Goal: Transaction & Acquisition: Download file/media

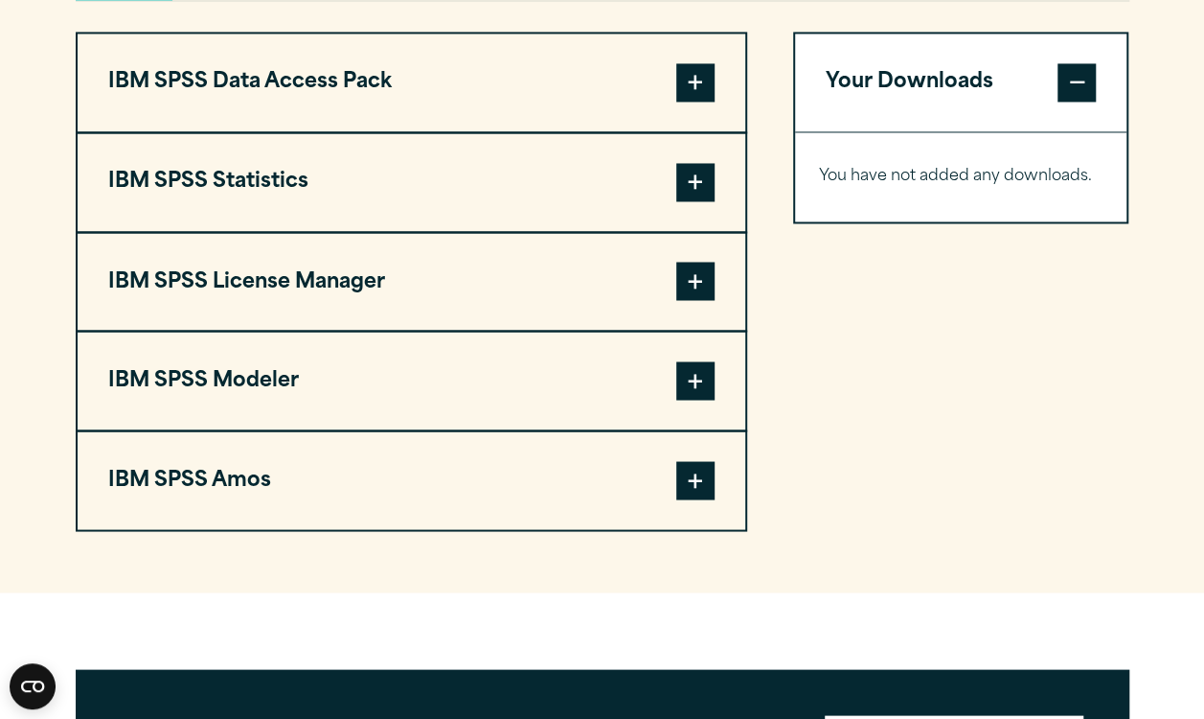
scroll to position [1514, 0]
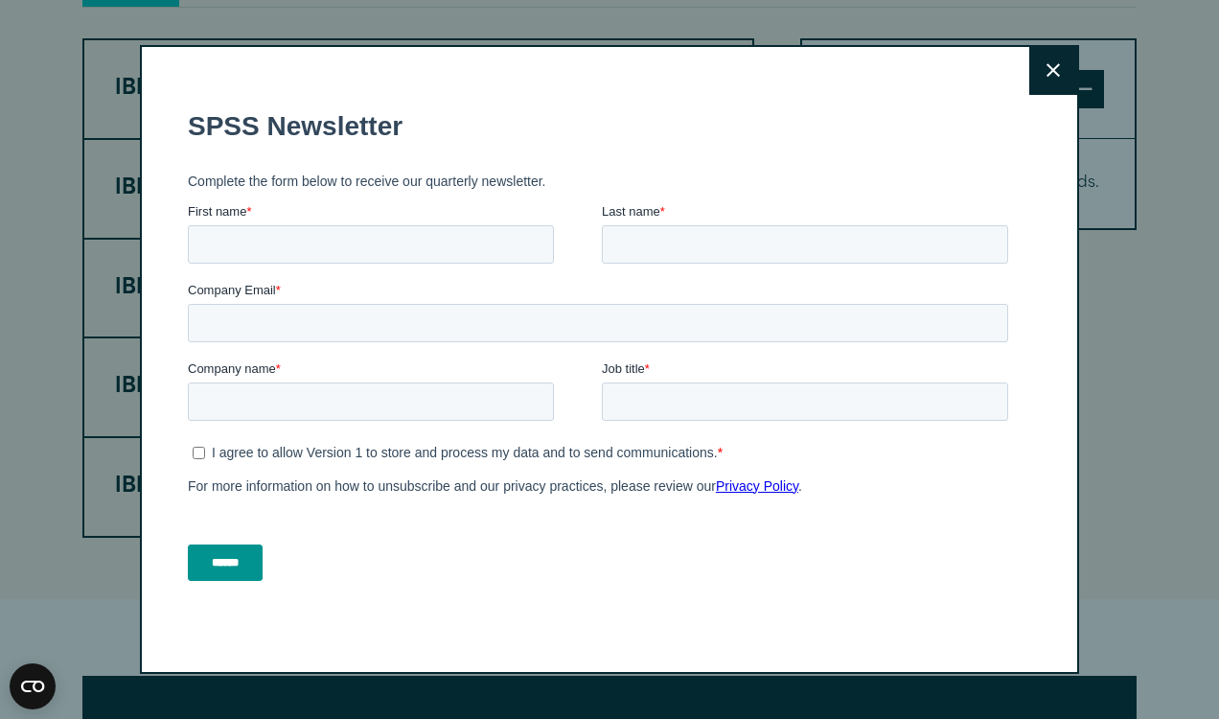
click at [1029, 70] on button "Close" at bounding box center [1053, 71] width 48 height 48
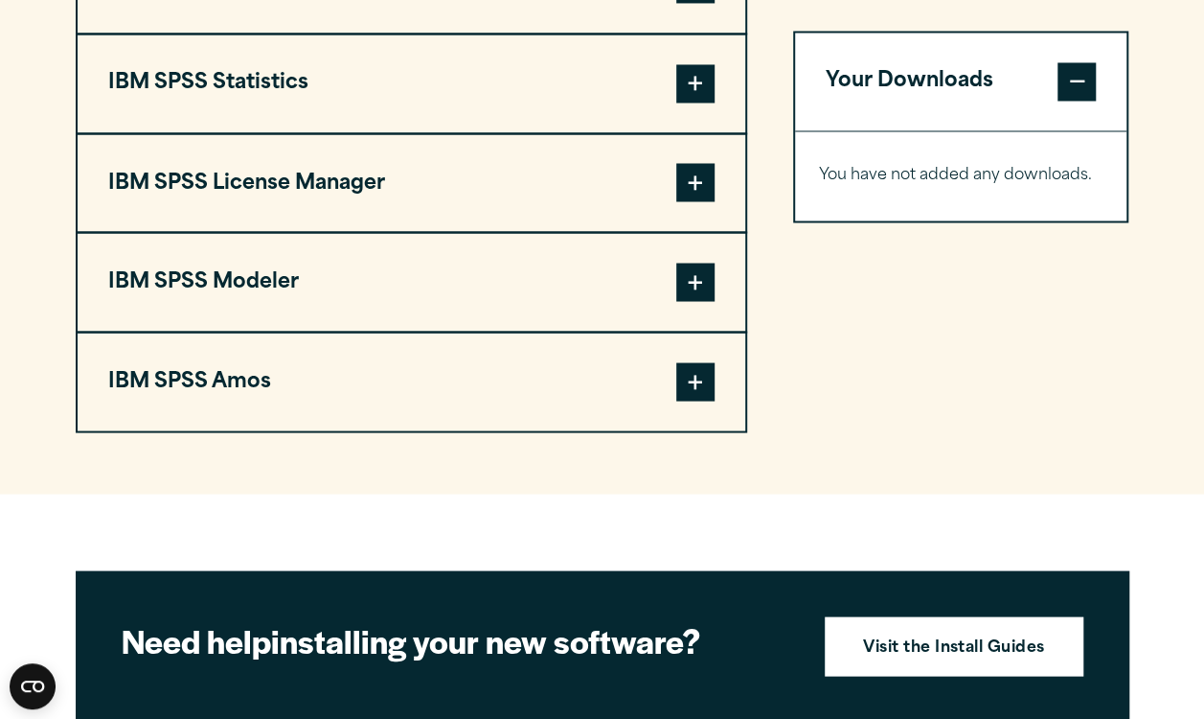
scroll to position [1618, 0]
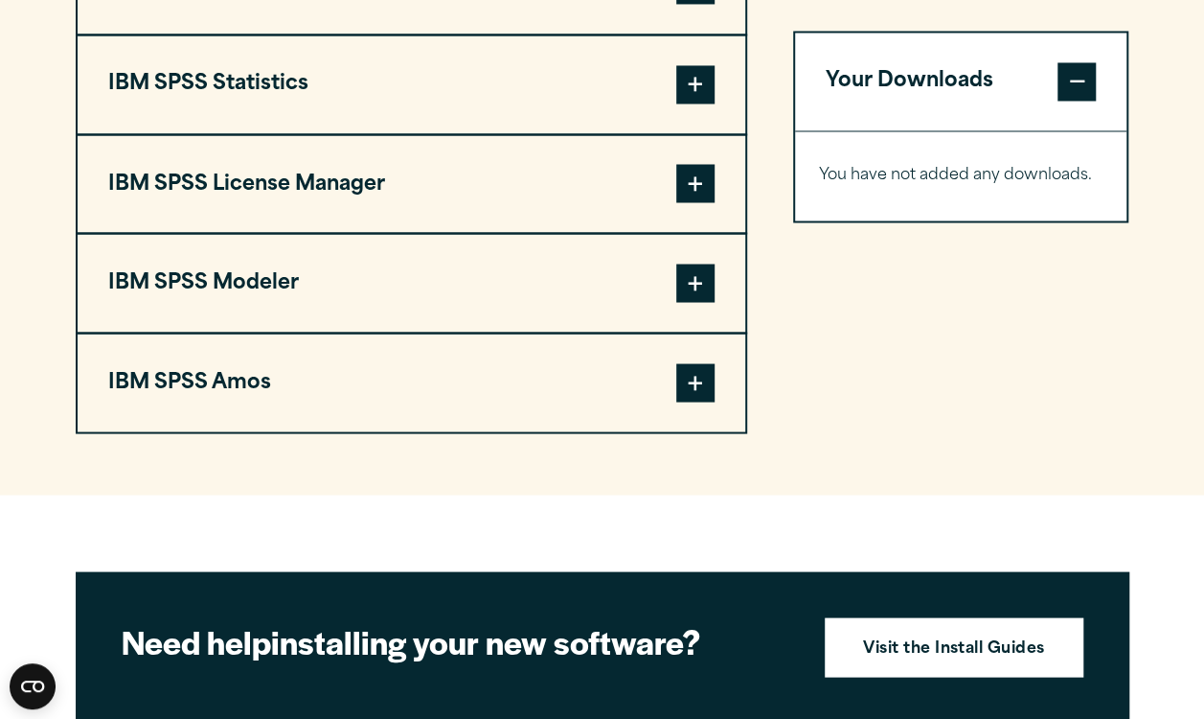
click at [696, 369] on span at bounding box center [696, 382] width 38 height 38
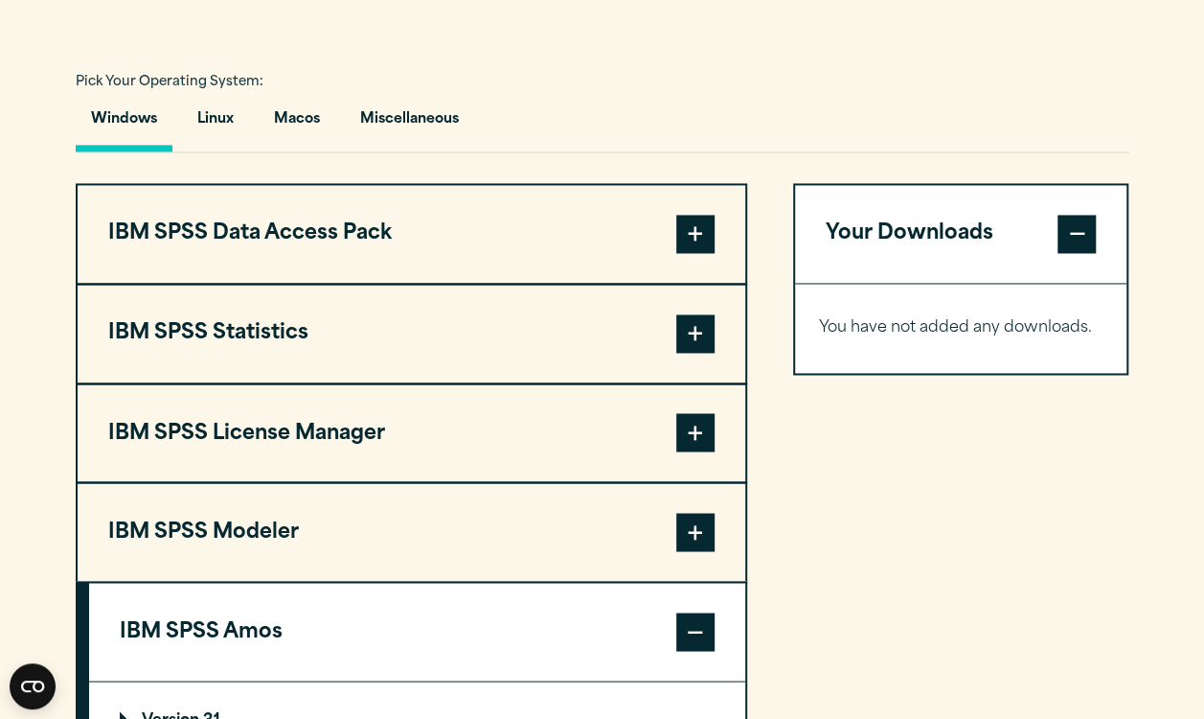
scroll to position [1368, 0]
click at [685, 315] on span at bounding box center [696, 334] width 38 height 38
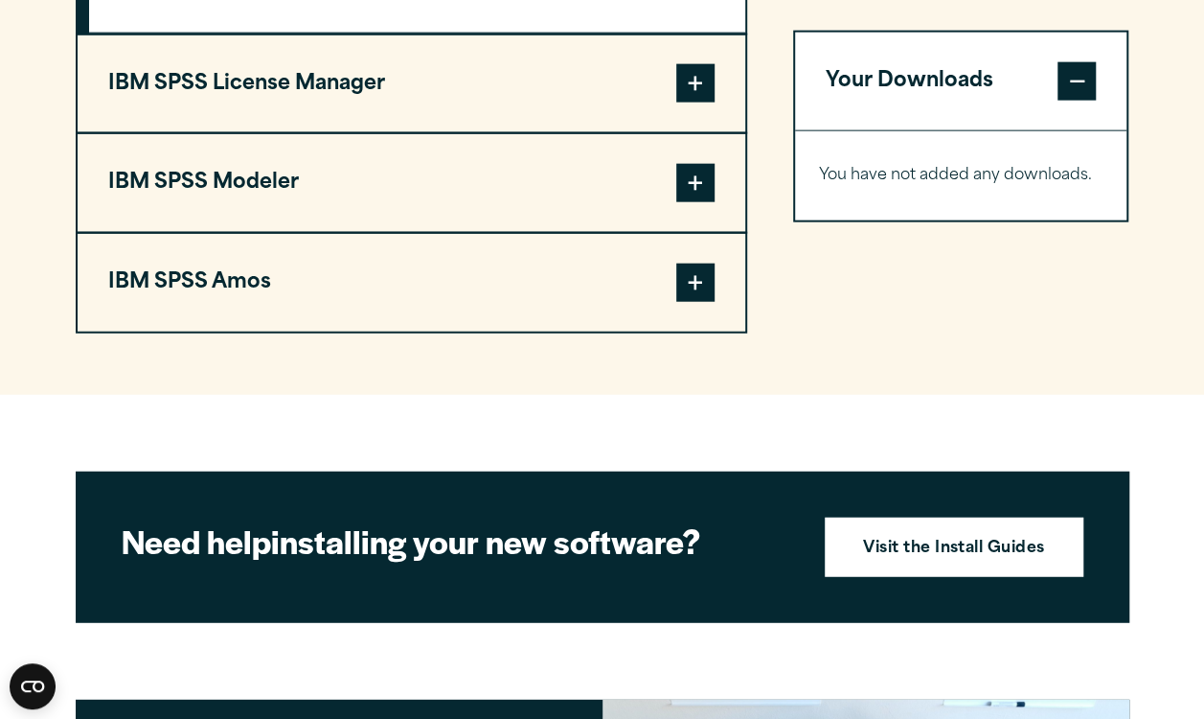
click at [713, 284] on span at bounding box center [696, 283] width 38 height 38
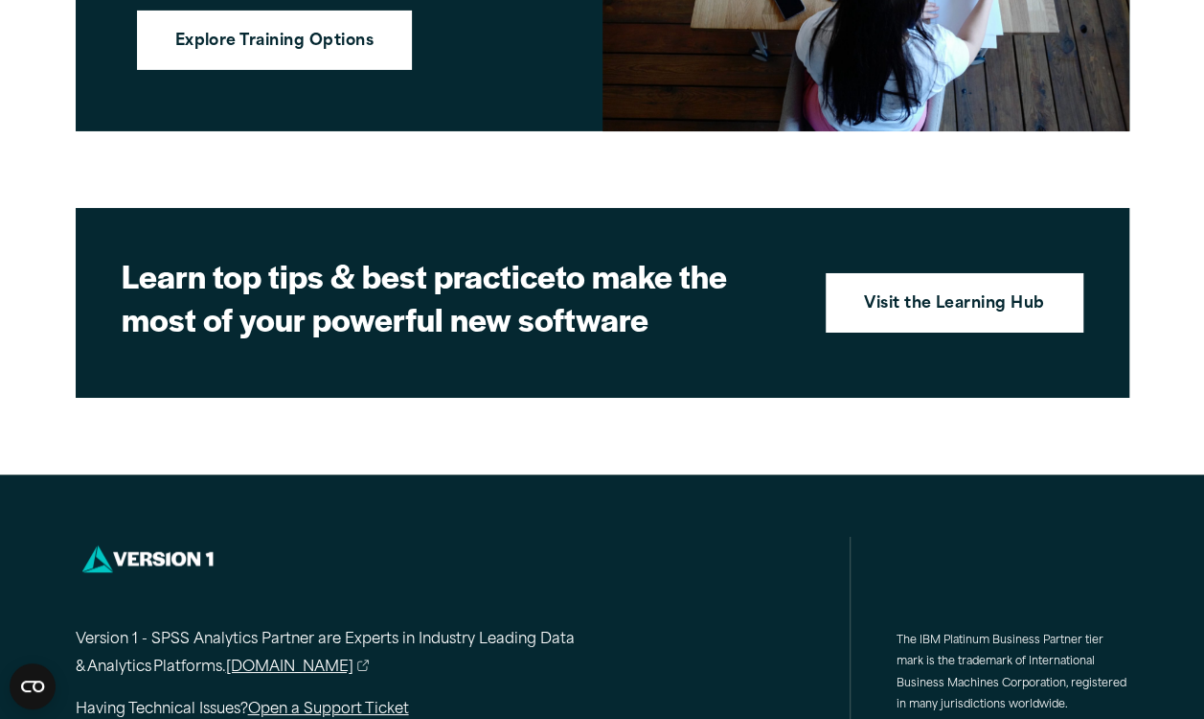
scroll to position [3393, 0]
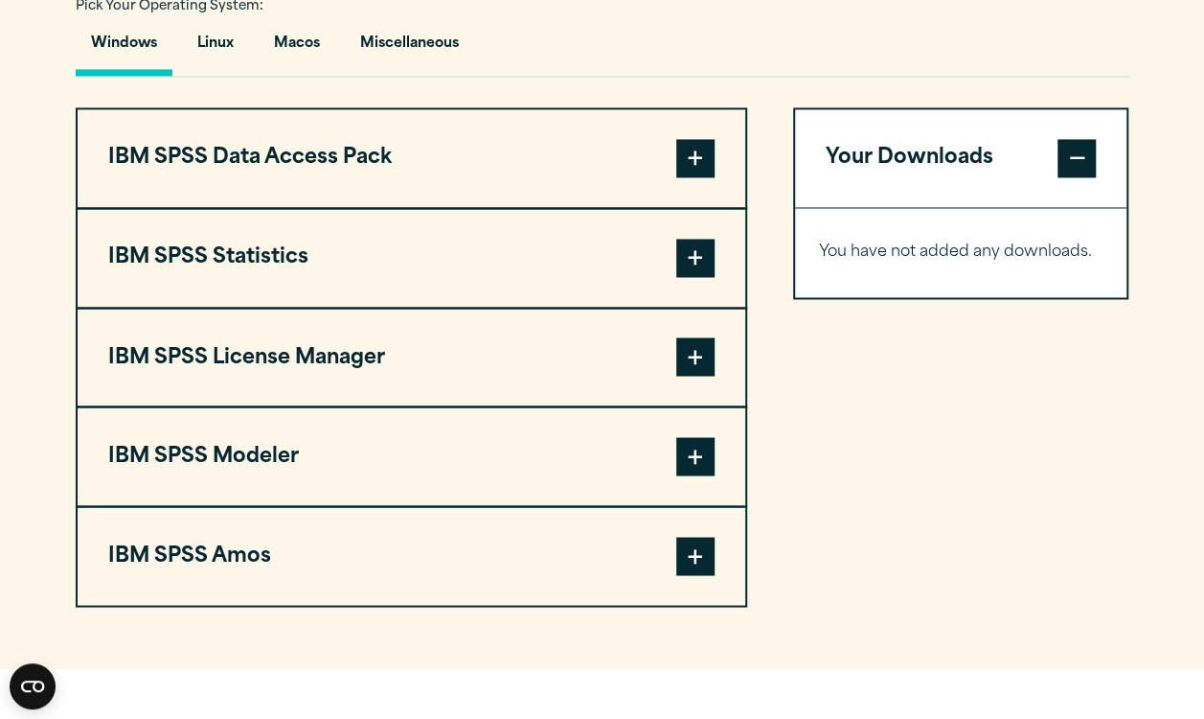
scroll to position [1449, 0]
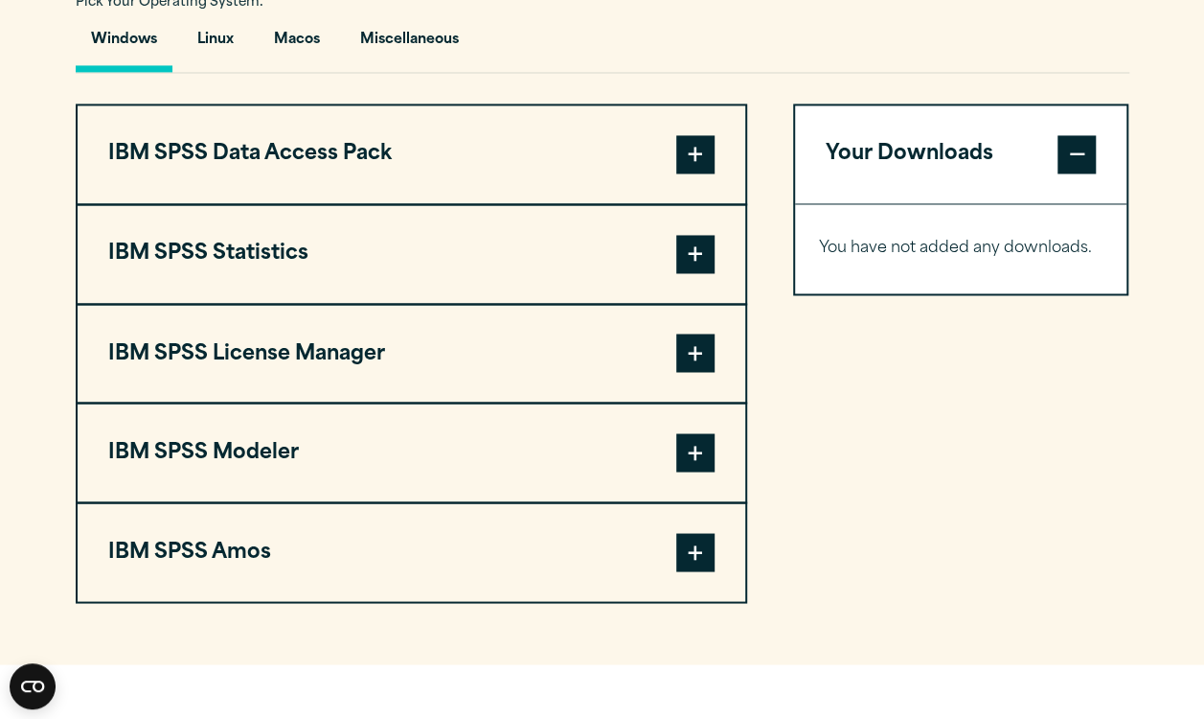
click at [688, 249] on span at bounding box center [696, 254] width 38 height 38
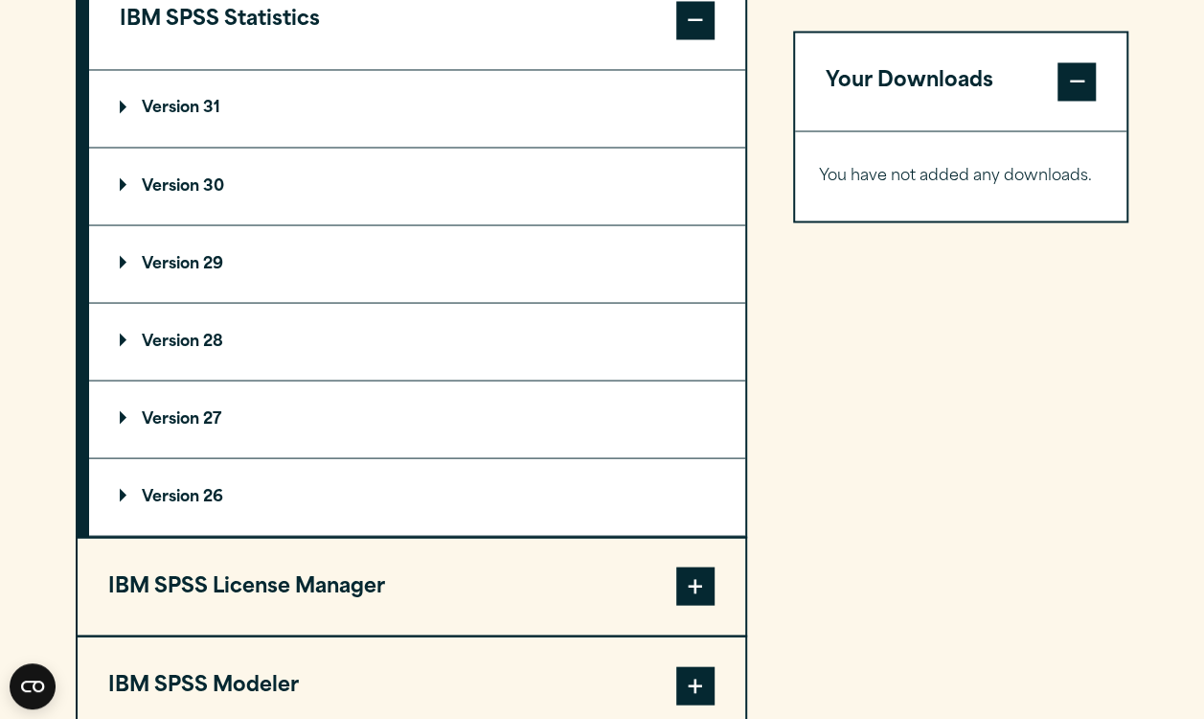
scroll to position [1691, 0]
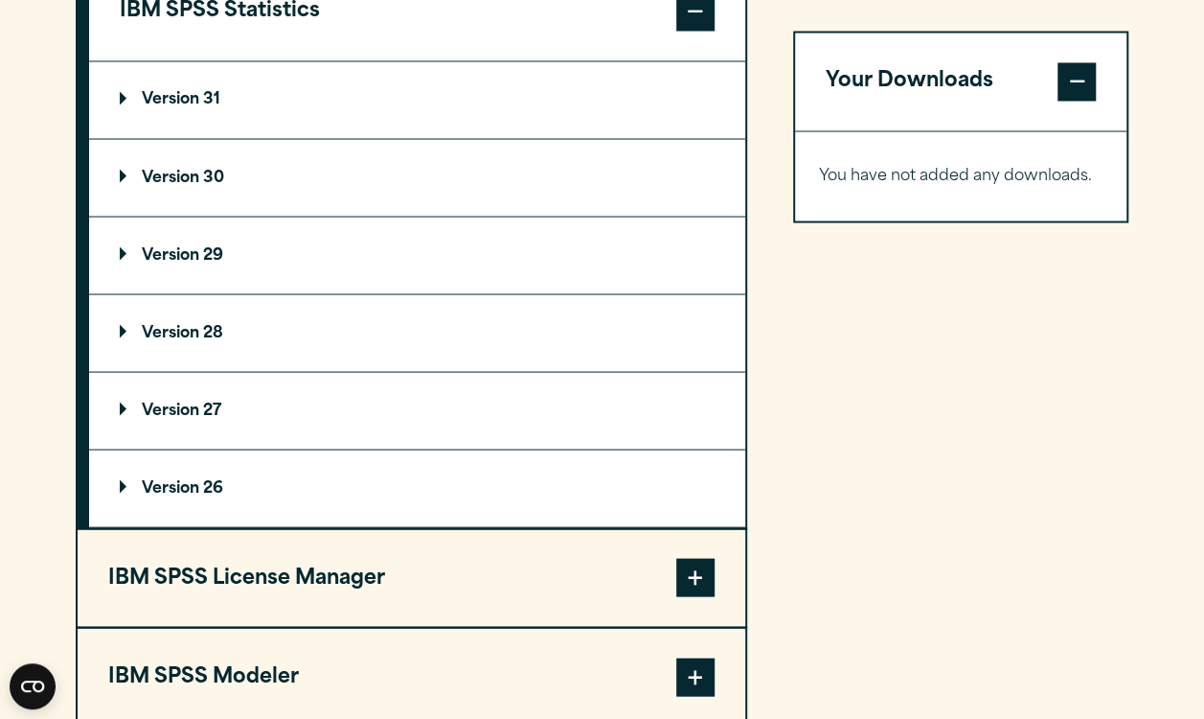
click at [143, 263] on summary "Version 29" at bounding box center [417, 255] width 656 height 77
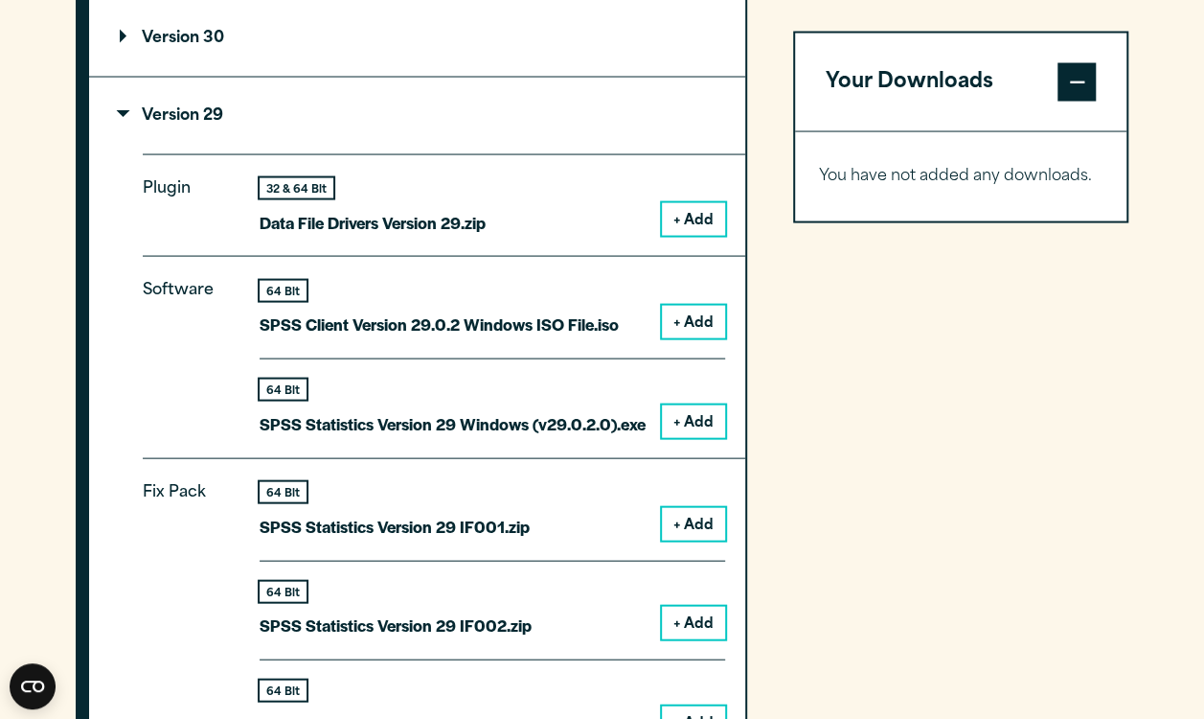
scroll to position [1819, 0]
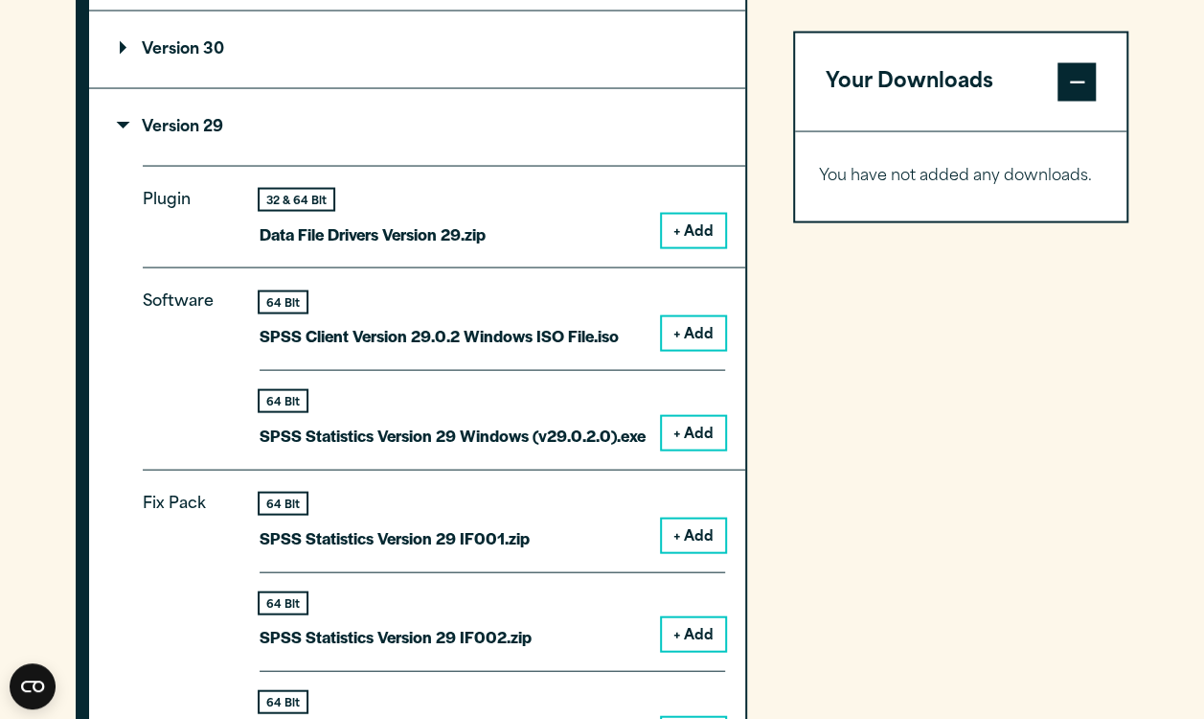
click at [696, 433] on button "+ Add" at bounding box center [693, 433] width 63 height 33
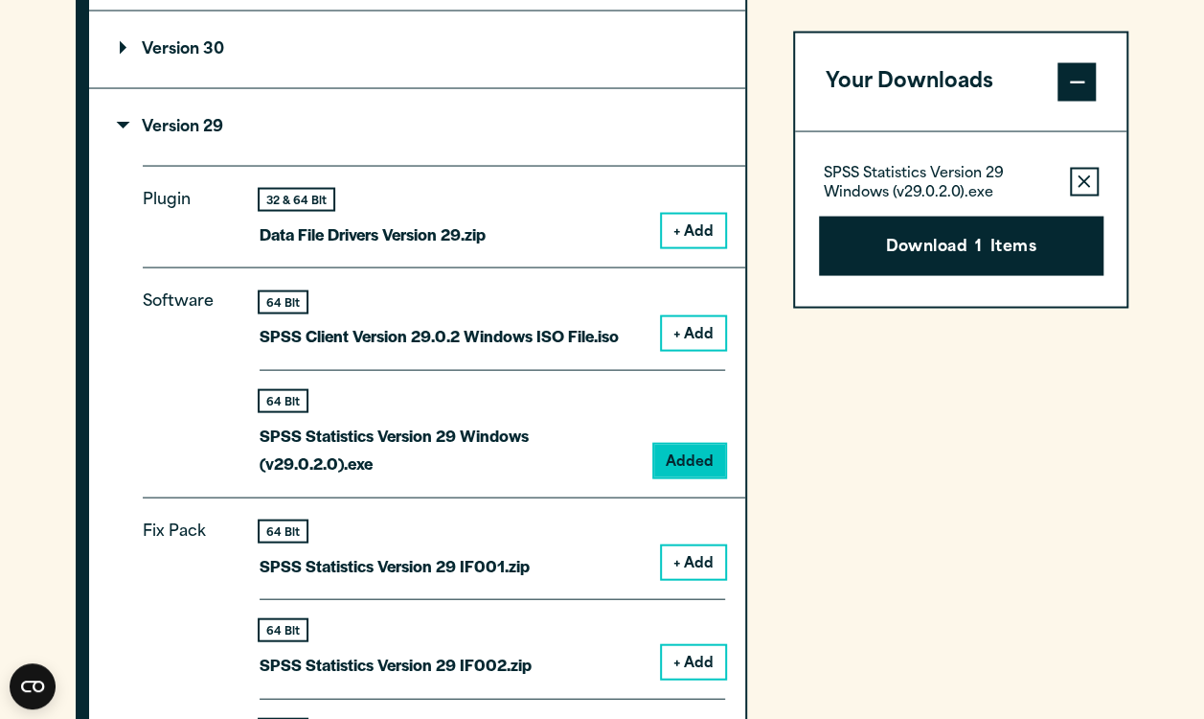
click at [966, 240] on button "Download 1 Items" at bounding box center [961, 245] width 285 height 59
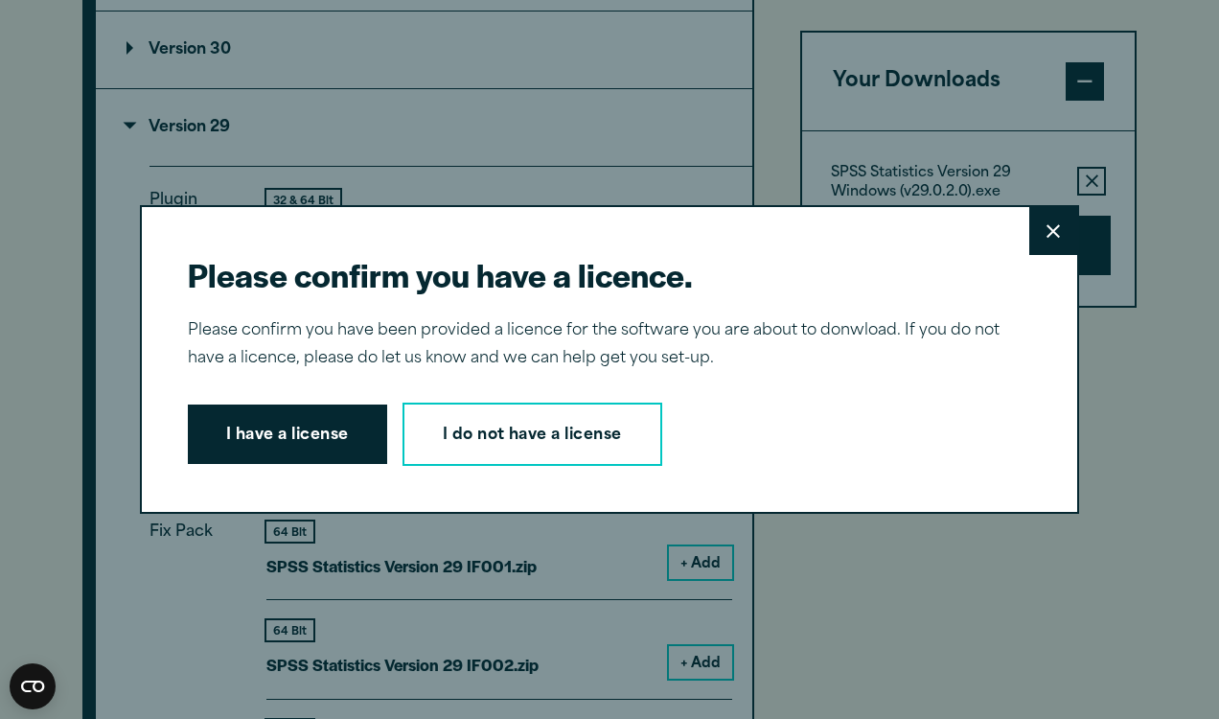
click at [288, 449] on button "I have a license" at bounding box center [287, 433] width 199 height 59
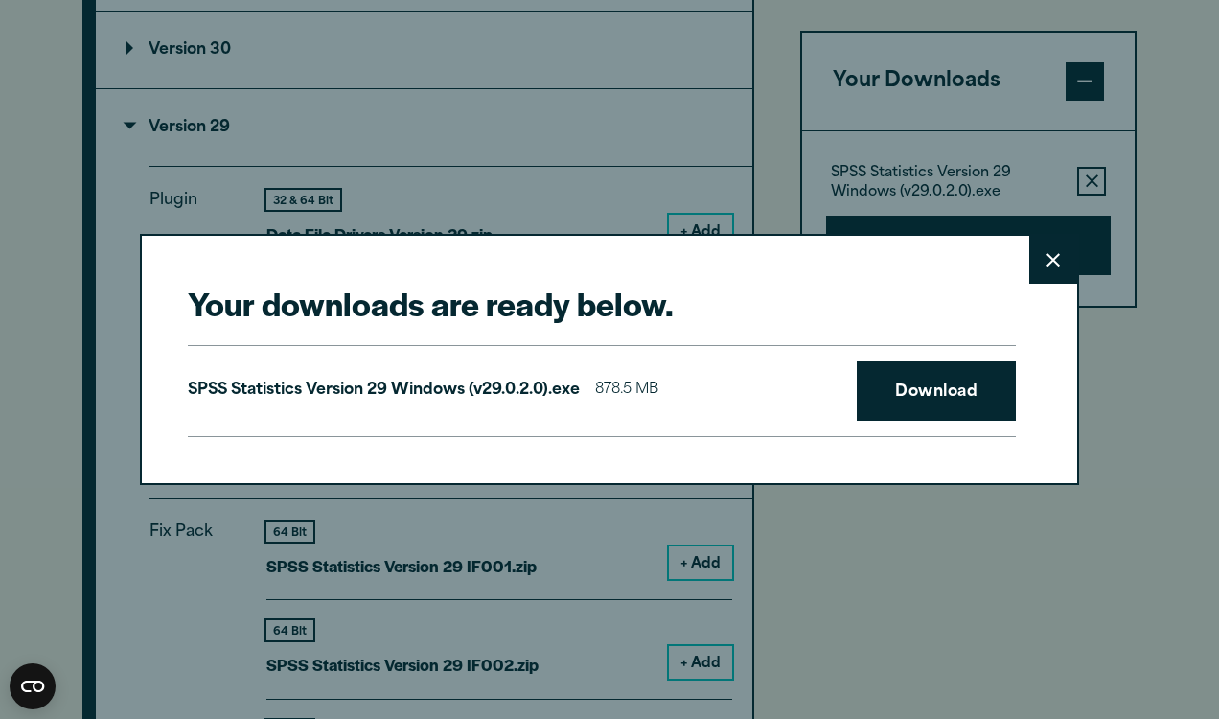
click at [947, 420] on link "Download" at bounding box center [936, 390] width 159 height 59
click at [1200, 62] on div "Your downloads are ready below. Close SPSS Statistics Version 29 Windows (v29.0…" at bounding box center [609, 359] width 1219 height 719
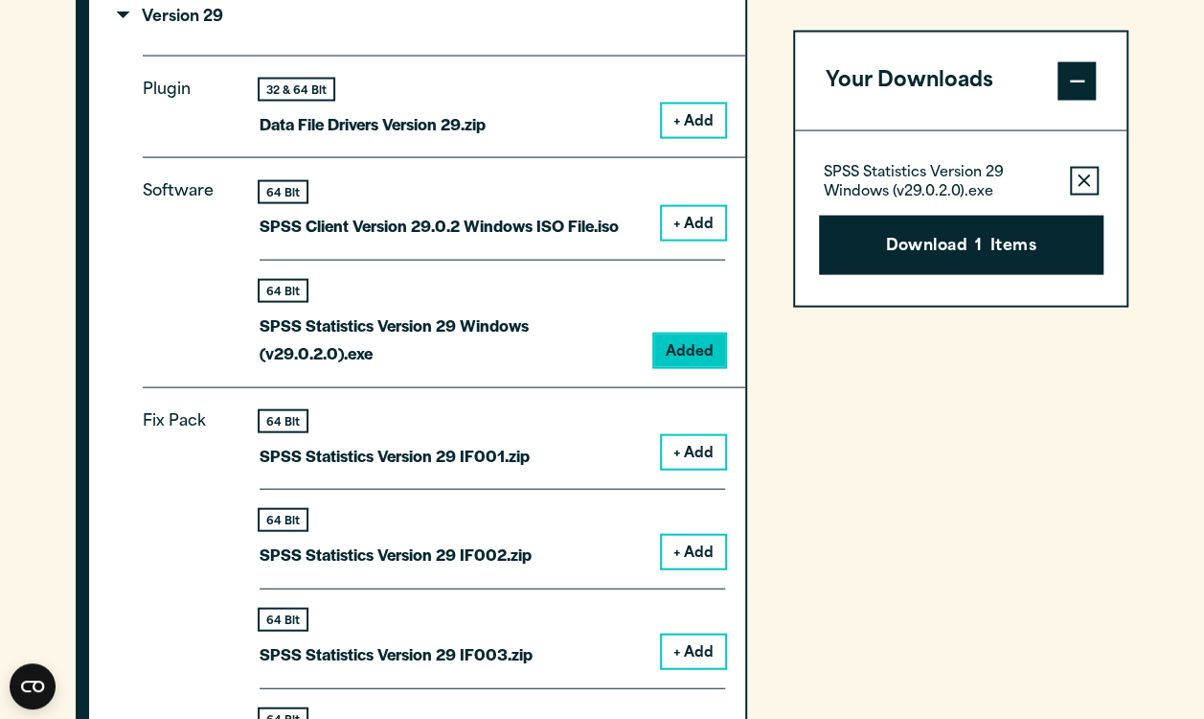
scroll to position [1930, 0]
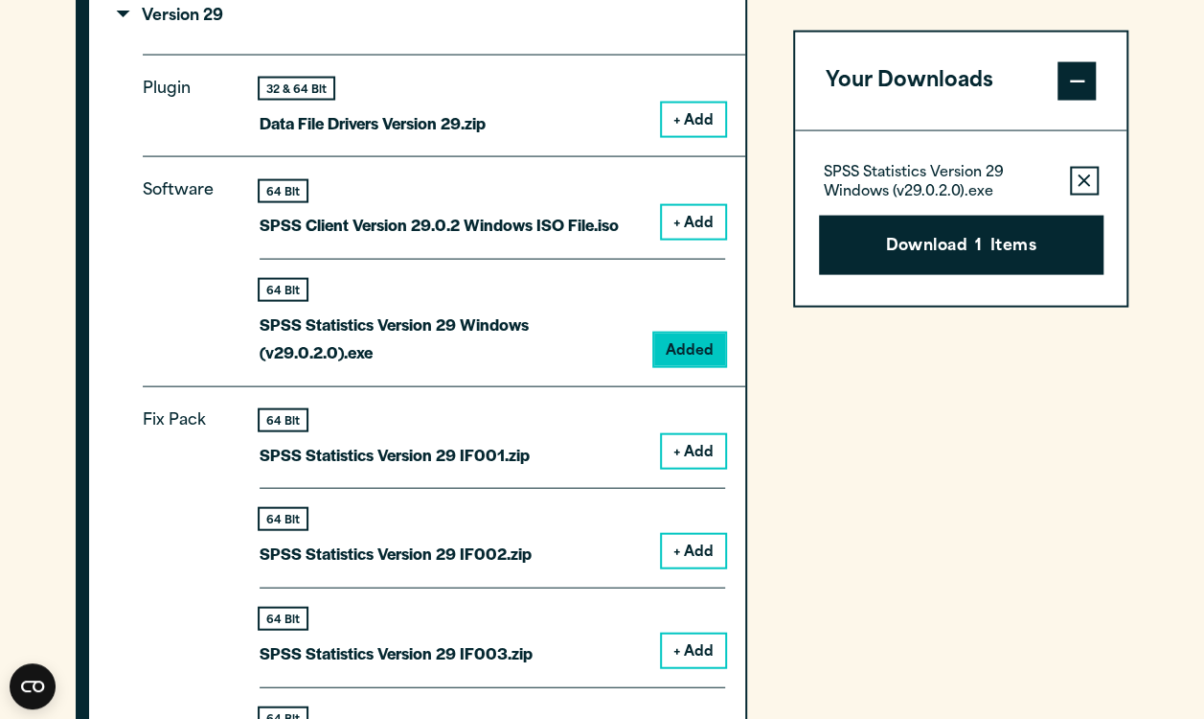
click at [1037, 261] on button "Download 1 Items" at bounding box center [961, 245] width 285 height 59
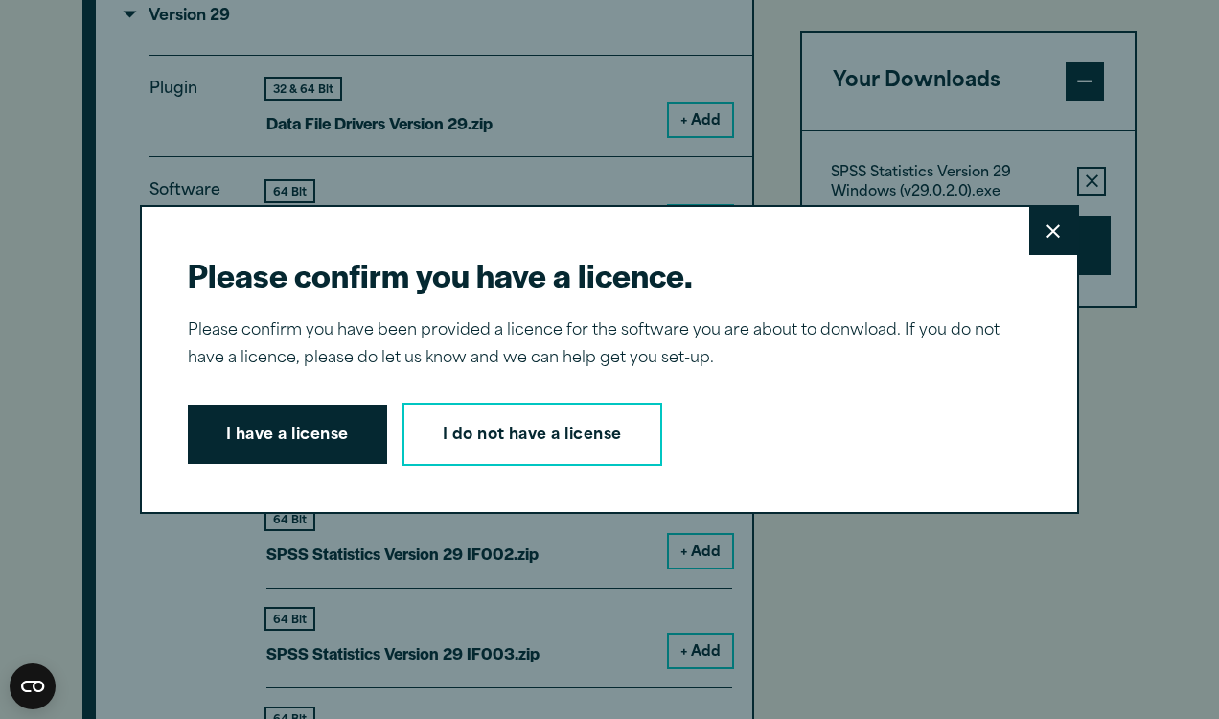
click at [577, 429] on link "I do not have a license" at bounding box center [532, 433] width 260 height 63
click at [1039, 241] on button "Close" at bounding box center [1053, 231] width 48 height 48
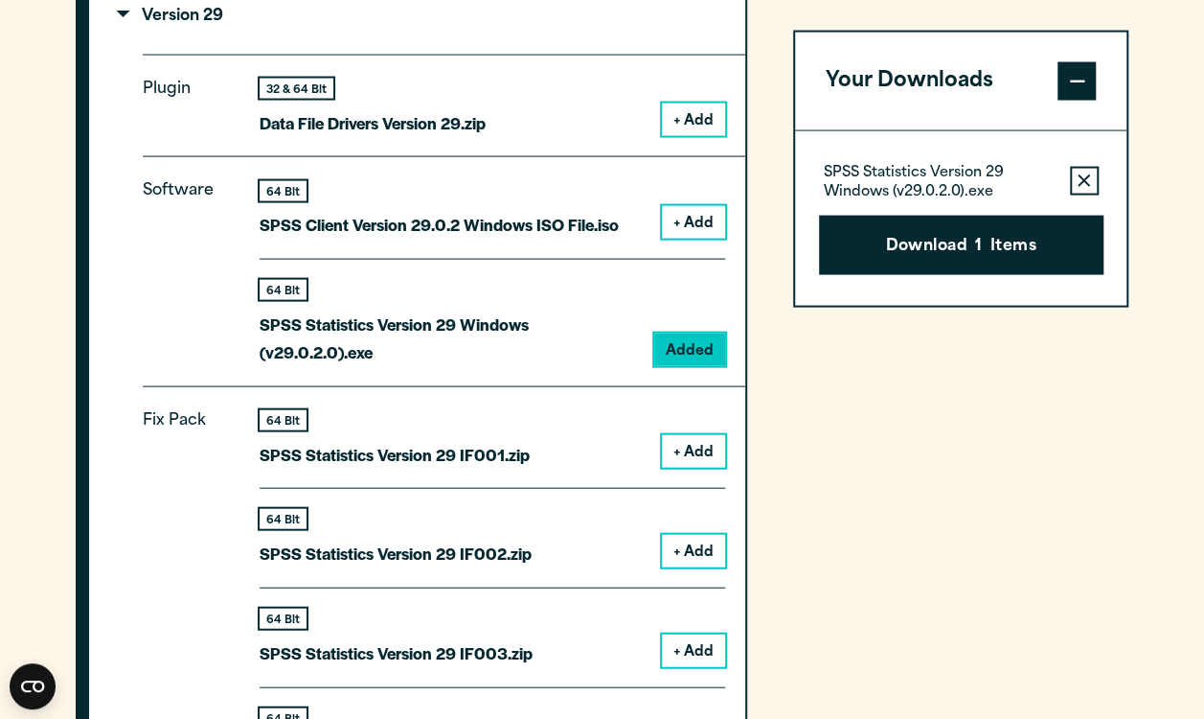
click at [1021, 259] on button "Download 1 Items" at bounding box center [961, 245] width 285 height 59
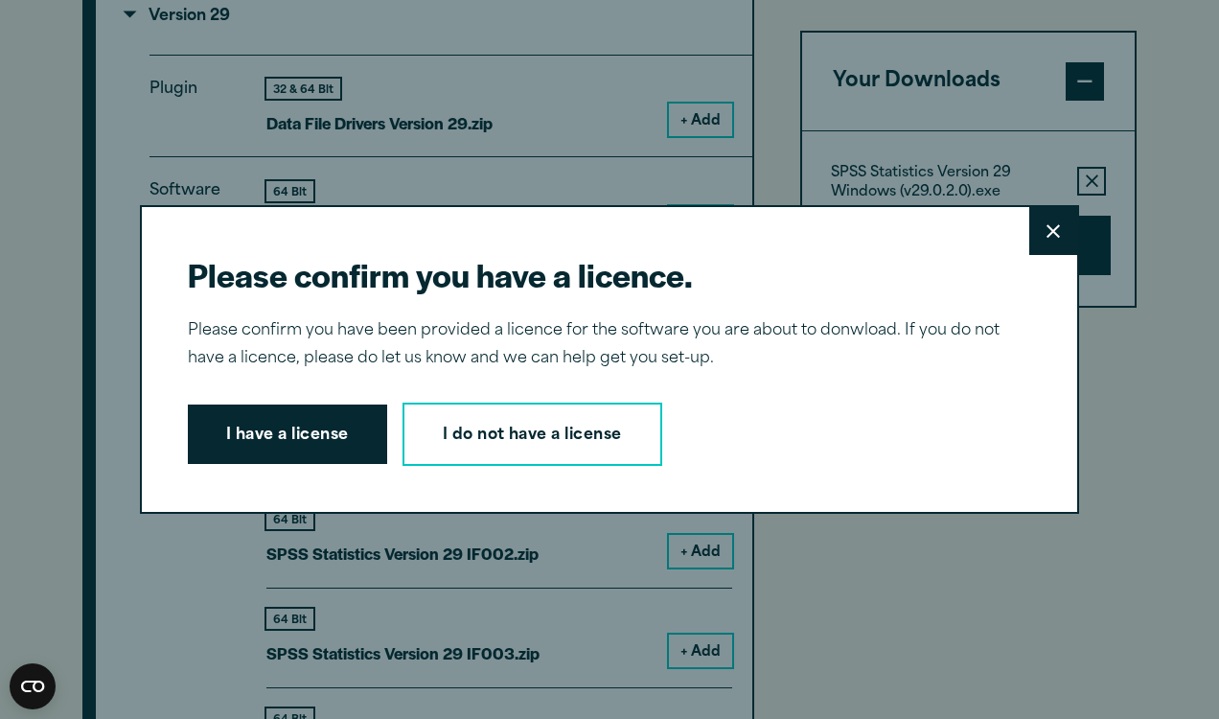
click at [275, 443] on button "I have a license" at bounding box center [287, 433] width 199 height 59
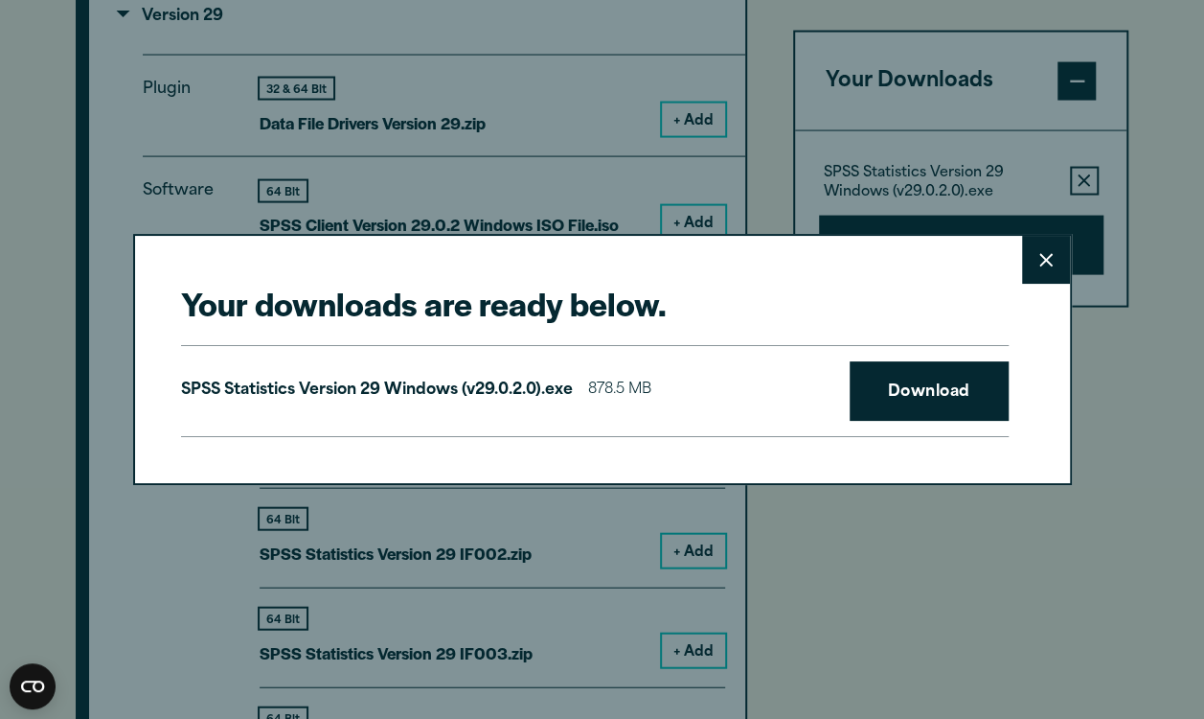
click at [984, 392] on link "Download" at bounding box center [929, 390] width 159 height 59
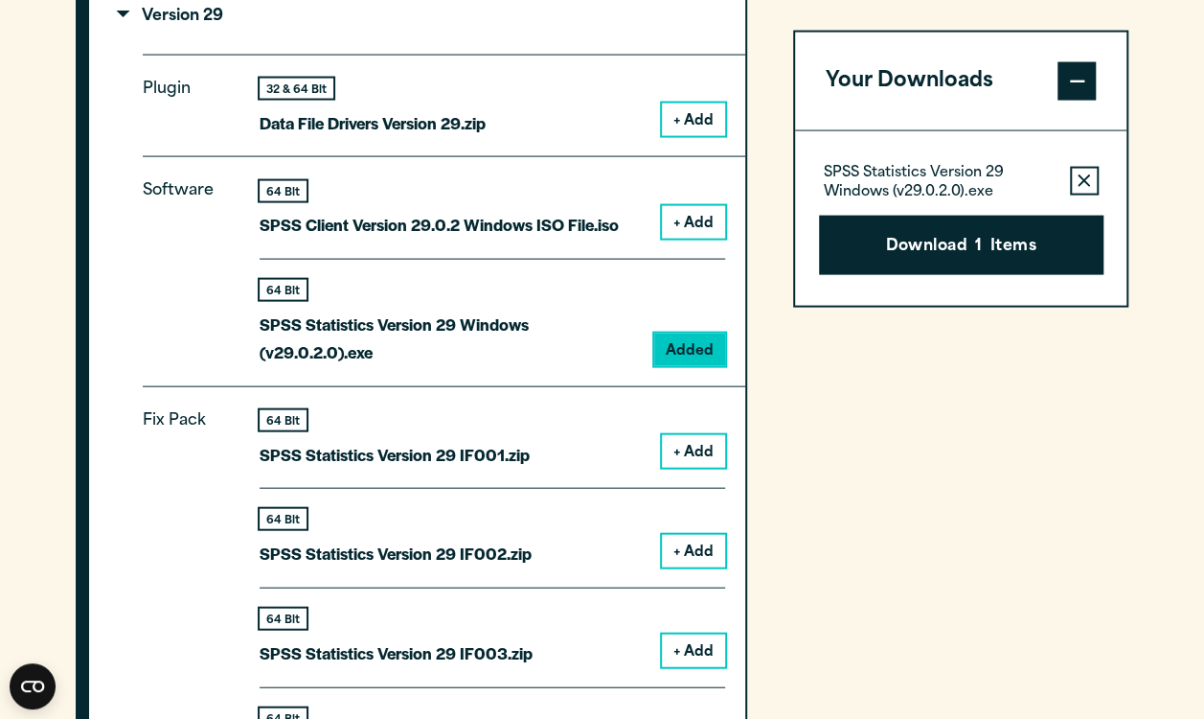
scroll to position [2558, 0]
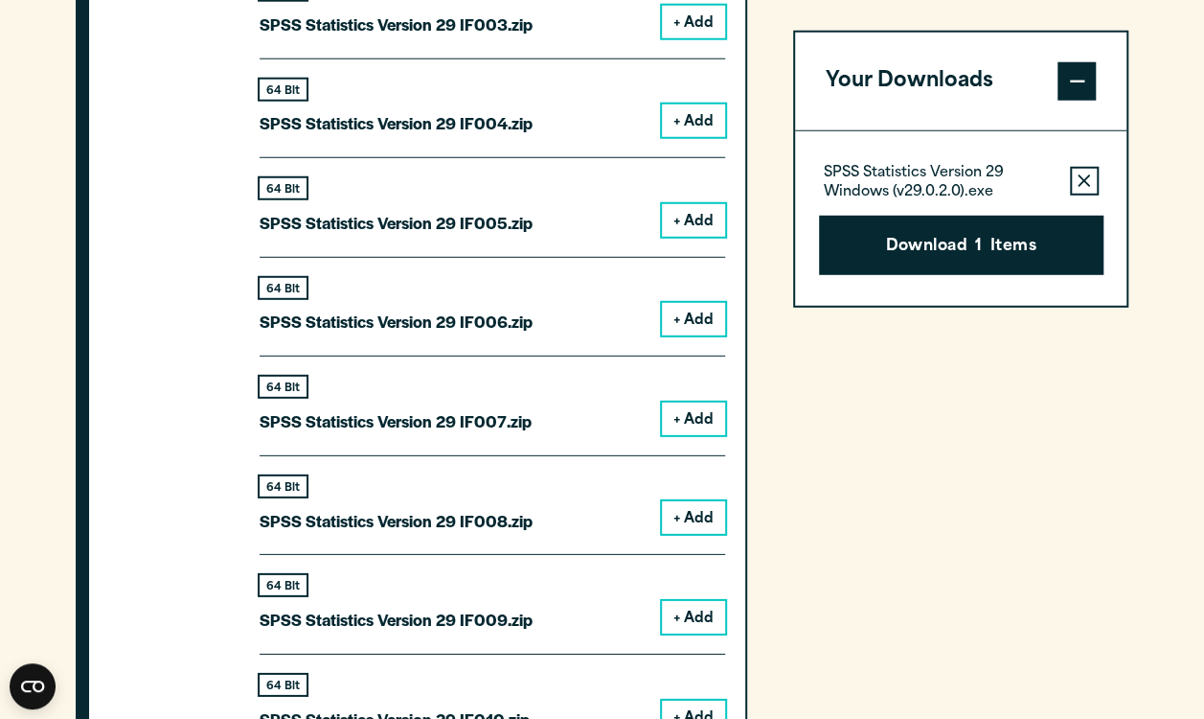
click at [976, 270] on button "Download 1 Items" at bounding box center [961, 245] width 285 height 59
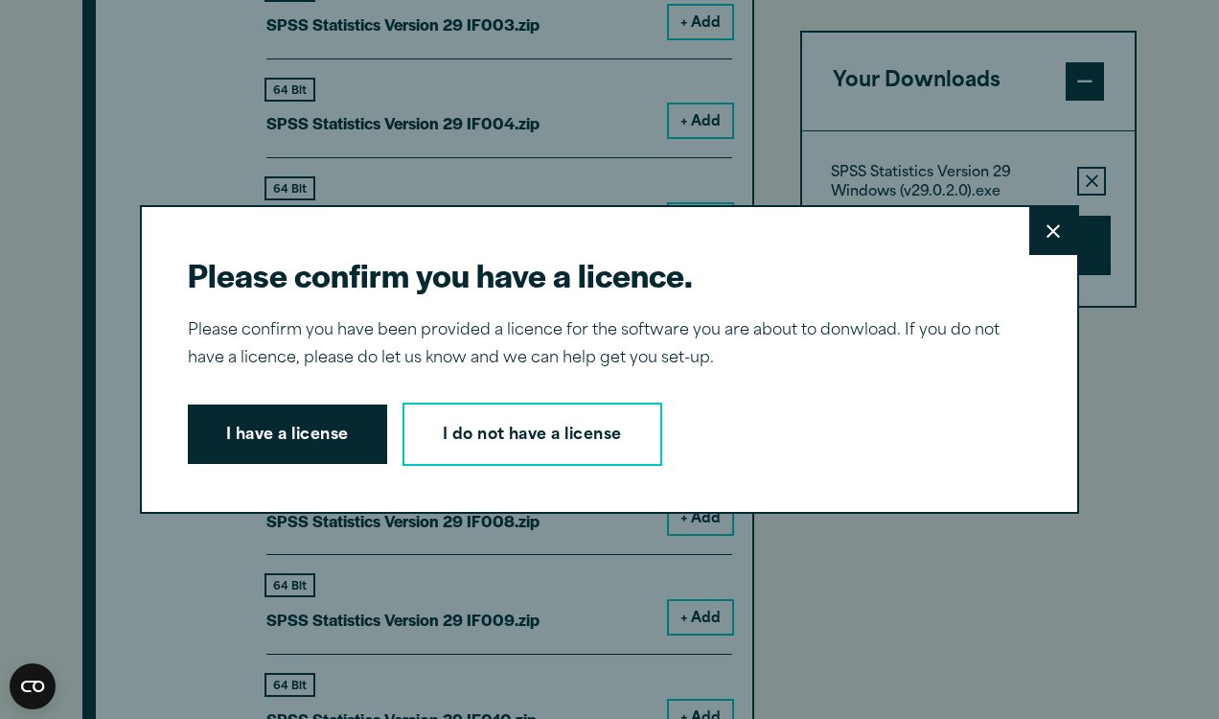
click at [271, 432] on button "I have a license" at bounding box center [287, 433] width 199 height 59
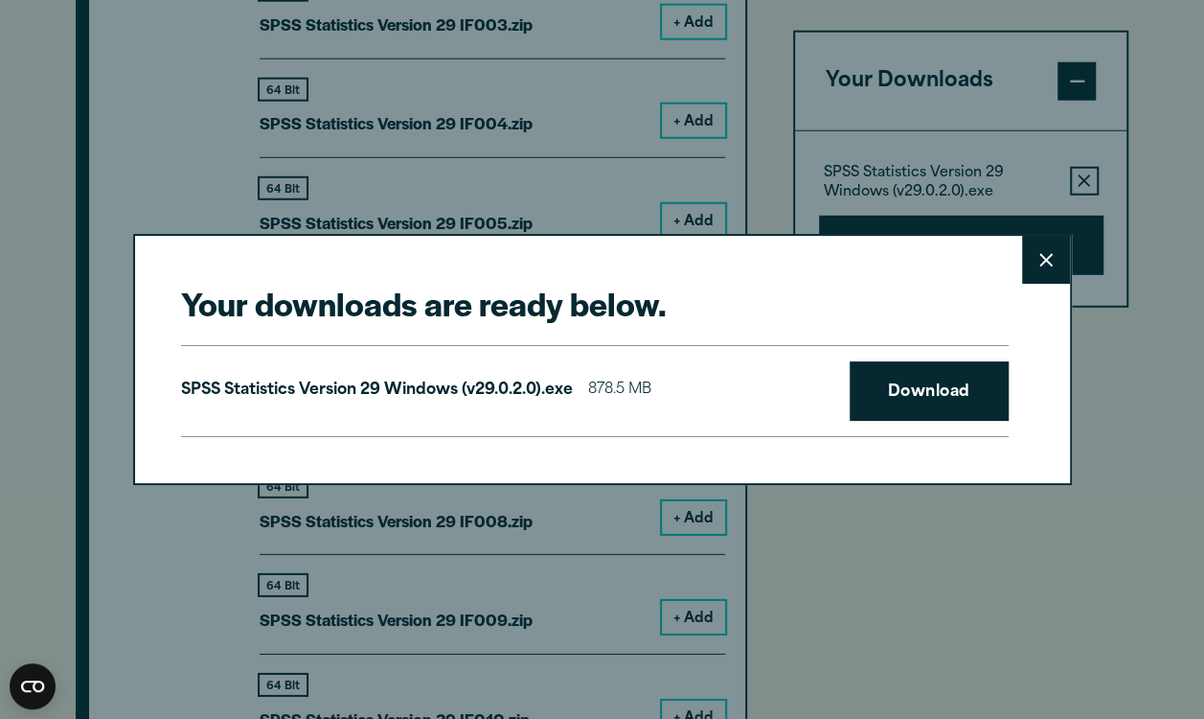
click at [939, 392] on link "Download" at bounding box center [929, 390] width 159 height 59
click at [1035, 278] on button "Close" at bounding box center [1046, 260] width 48 height 48
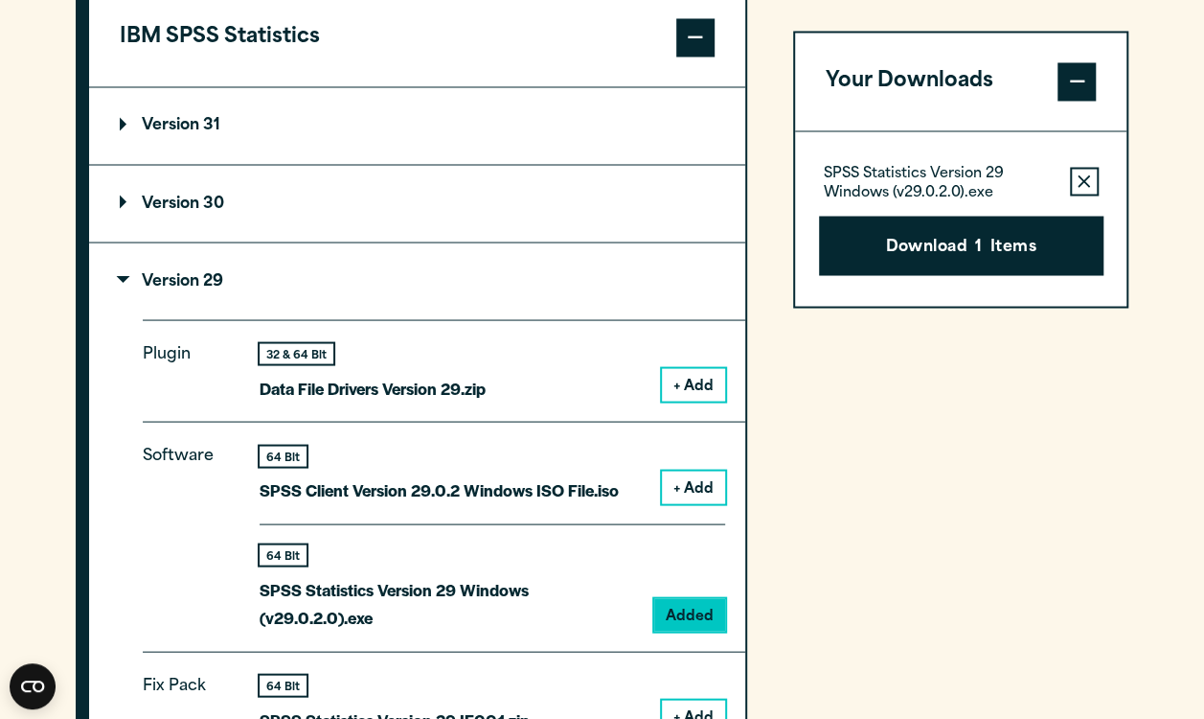
scroll to position [1634, 0]
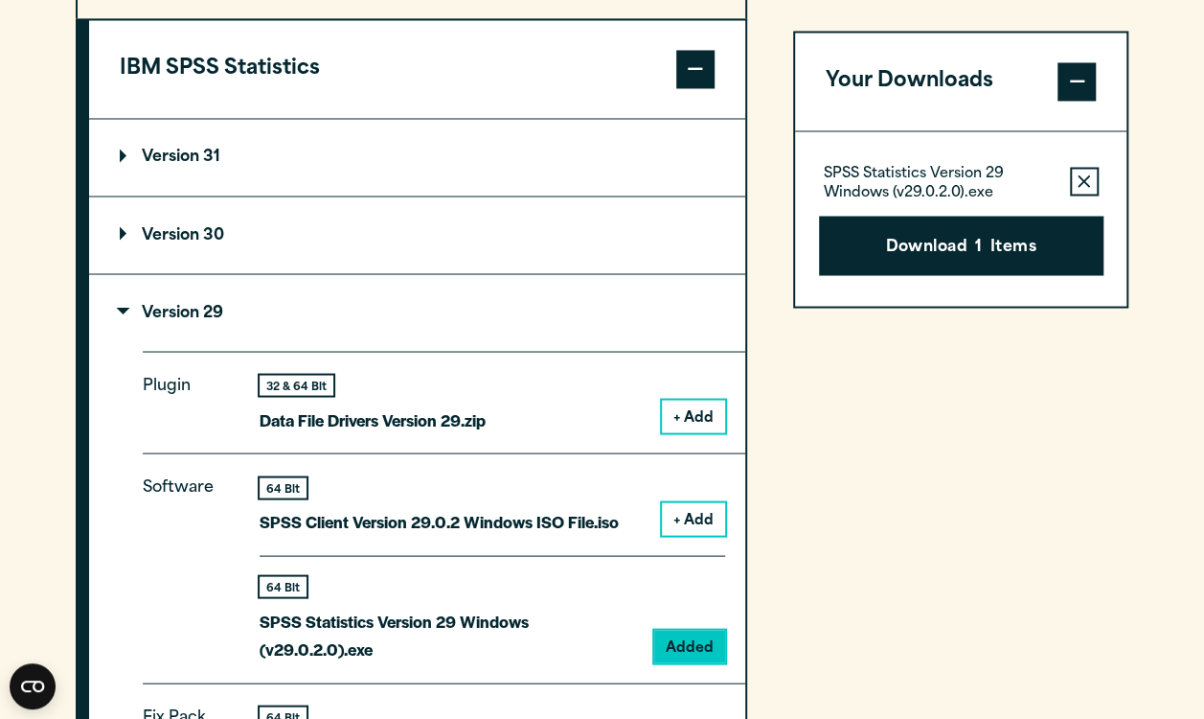
click at [170, 249] on summary "Version 30" at bounding box center [417, 234] width 656 height 77
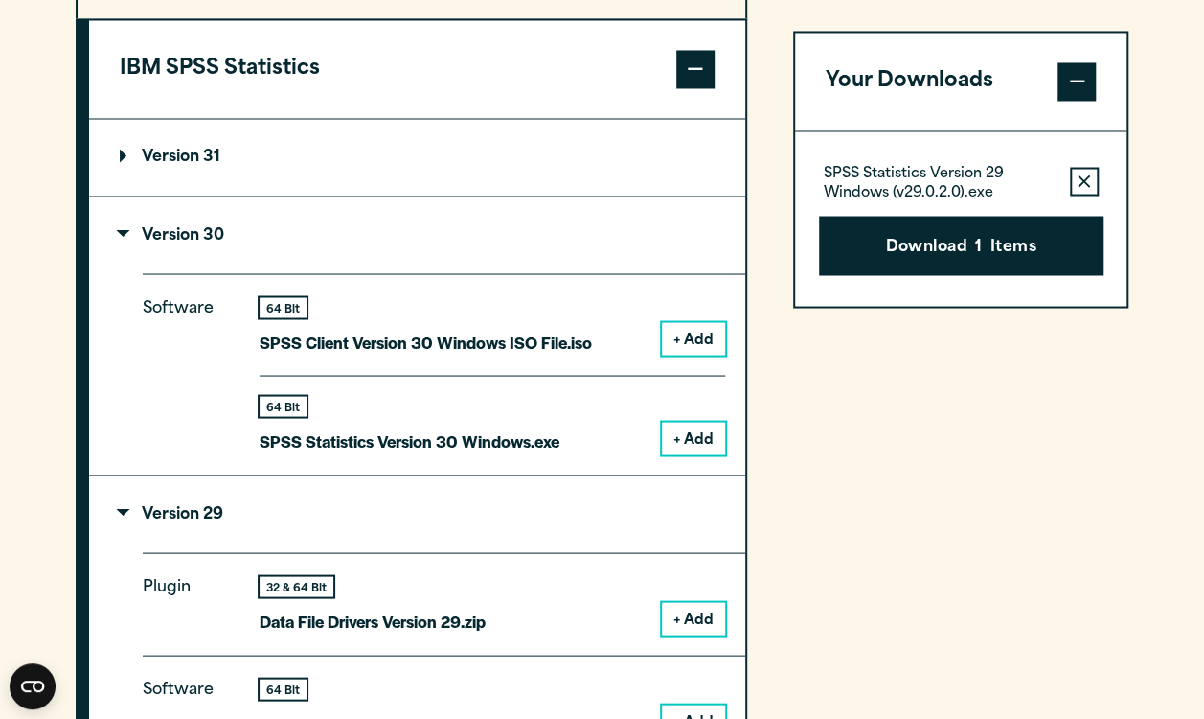
click at [193, 185] on summary "Version 31" at bounding box center [417, 157] width 656 height 77
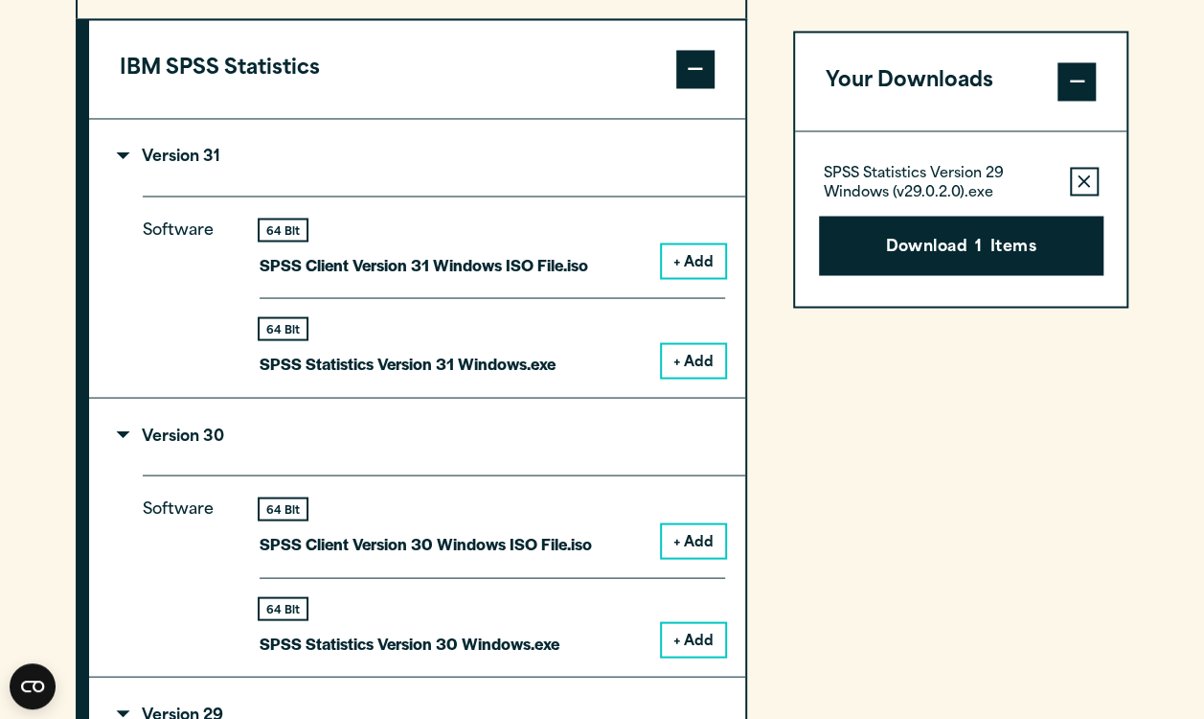
click at [709, 353] on button "+ Add" at bounding box center [693, 360] width 63 height 33
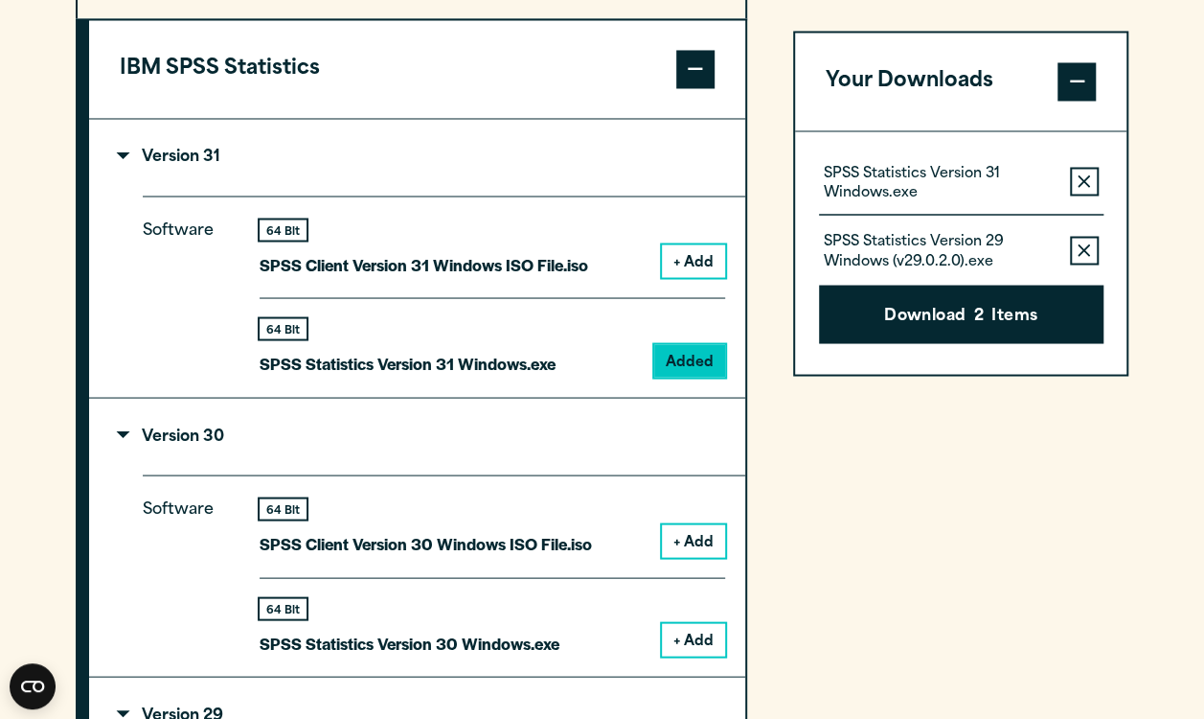
click at [975, 323] on span "2" at bounding box center [980, 316] width 10 height 25
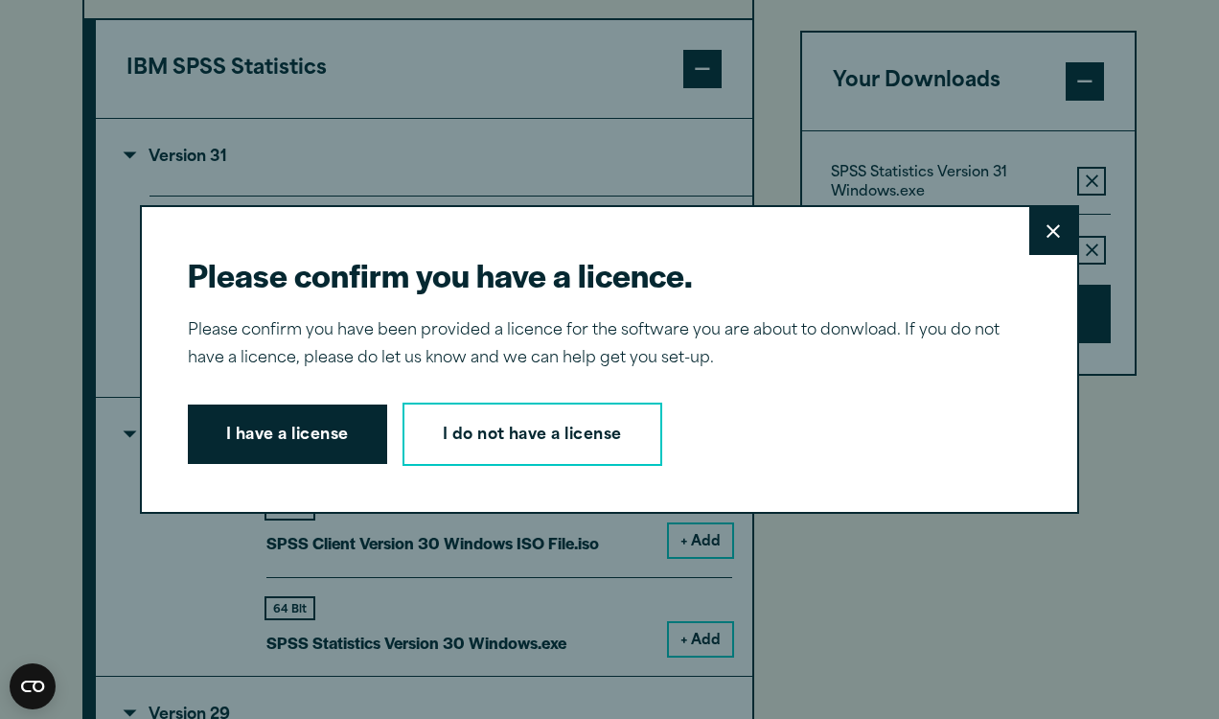
click at [1032, 243] on button "Close" at bounding box center [1053, 231] width 48 height 48
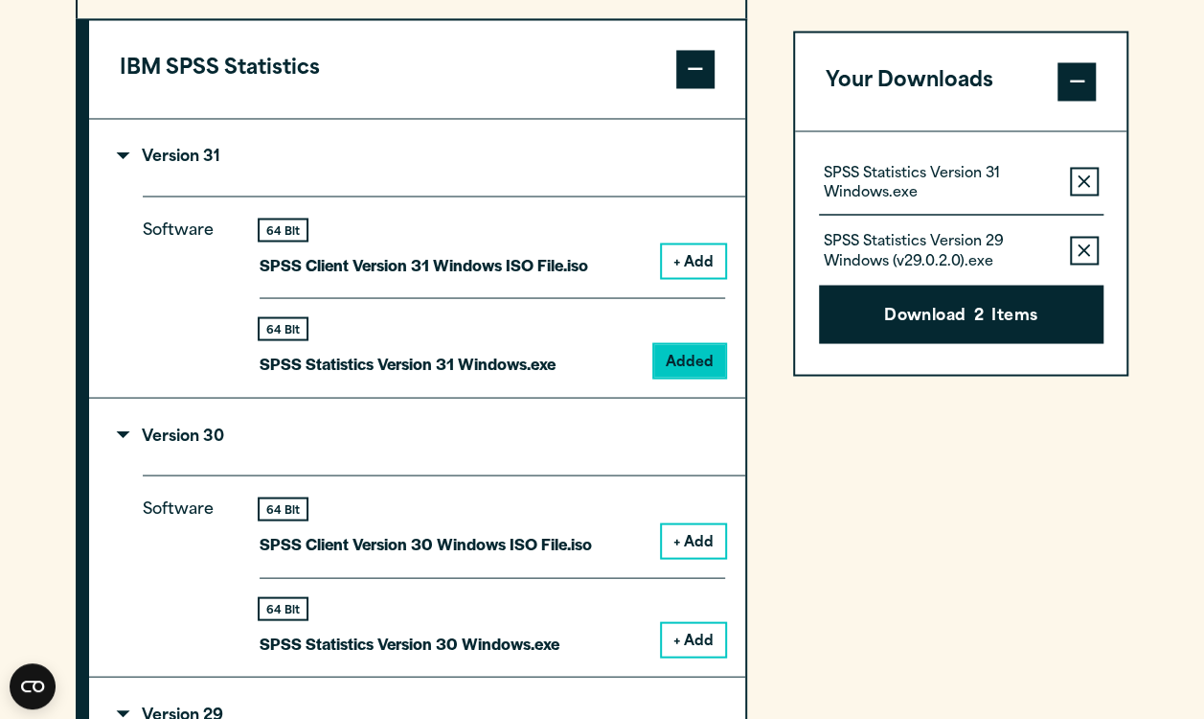
click at [1075, 245] on button "Remove this item from your software download list" at bounding box center [1084, 250] width 29 height 29
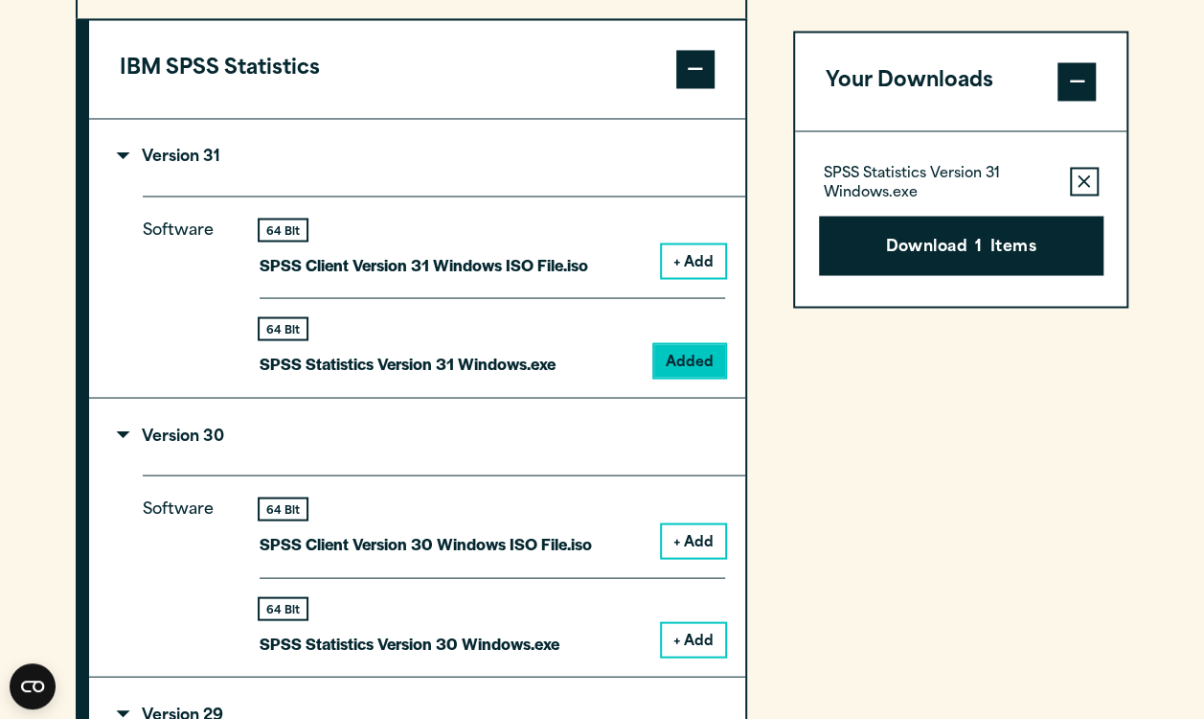
click at [1079, 223] on button "Download 1 Items" at bounding box center [961, 245] width 285 height 59
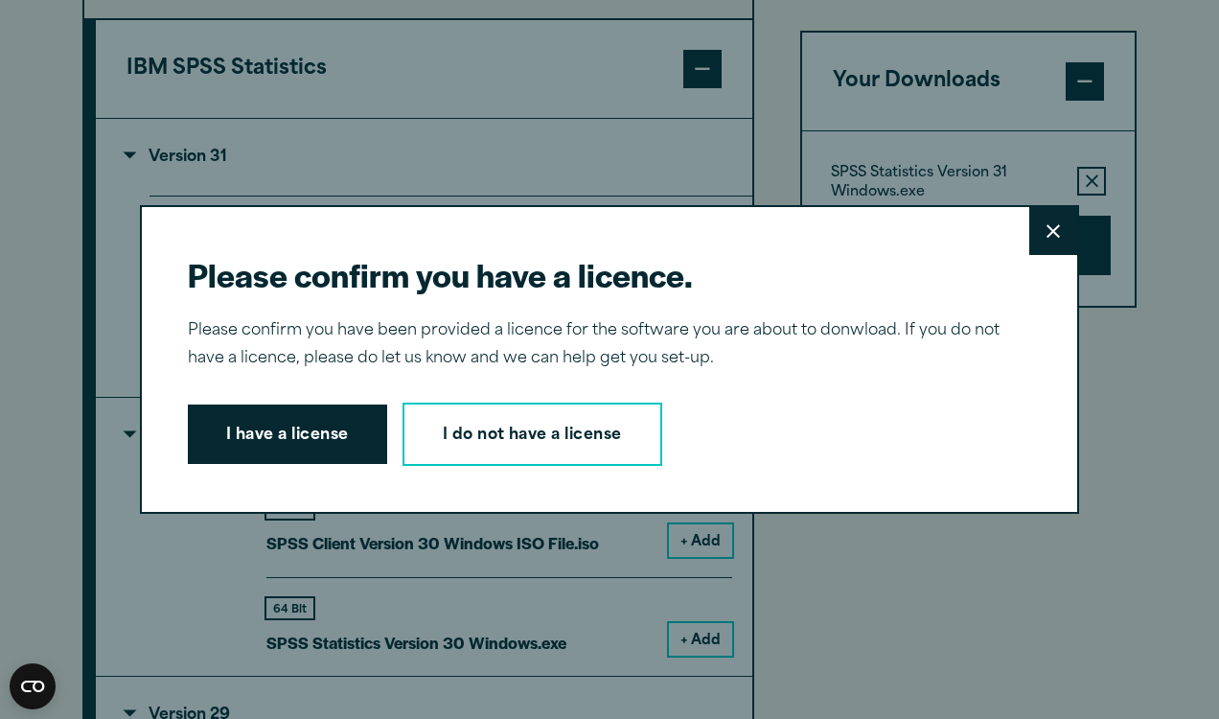
drag, startPoint x: 241, startPoint y: 441, endPoint x: 239, endPoint y: 422, distance: 19.4
click at [241, 441] on button "I have a license" at bounding box center [287, 433] width 199 height 59
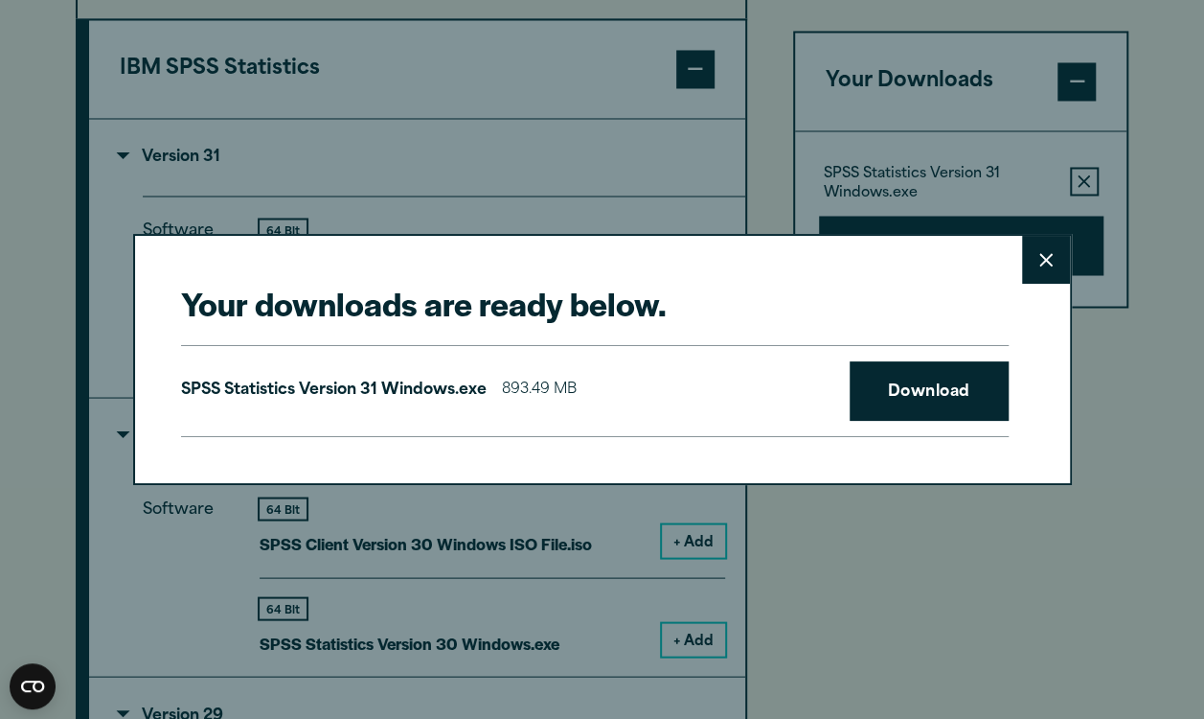
click at [924, 405] on link "Download" at bounding box center [929, 390] width 159 height 59
click at [1153, 119] on div "Your downloads are ready below. Close SPSS Statistics Version 31 Windows.exe 89…" at bounding box center [602, 359] width 1204 height 719
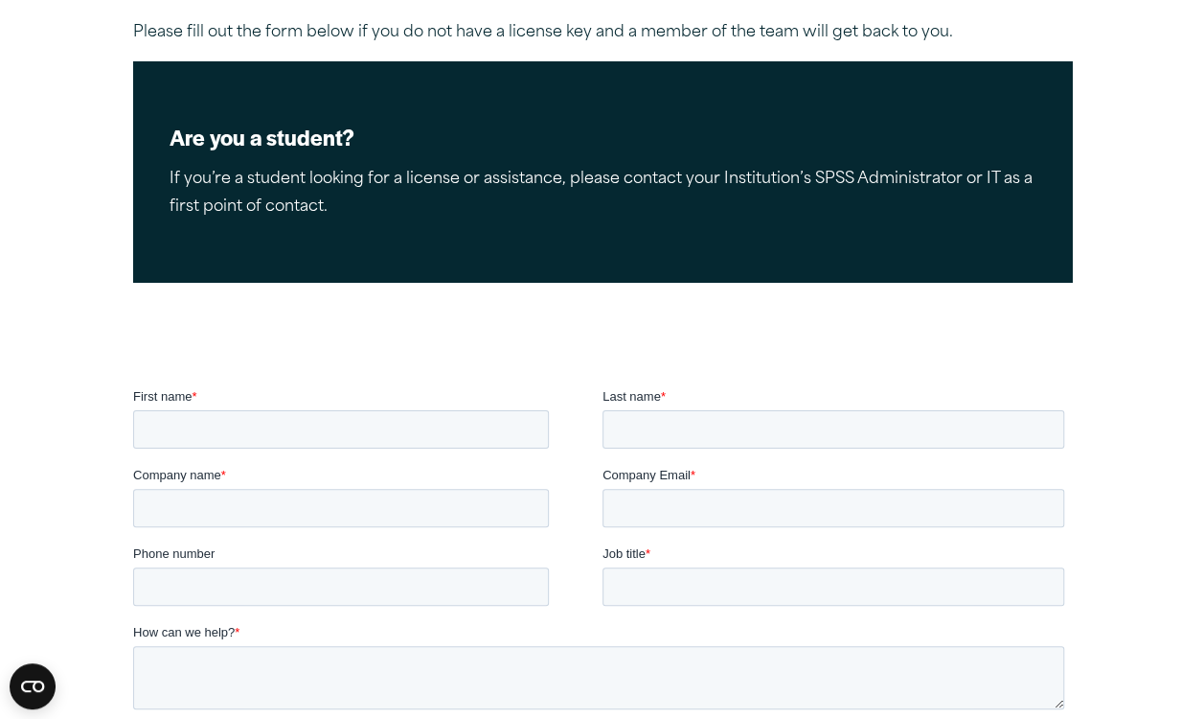
scroll to position [307, 0]
